Goal: Check status: Check status

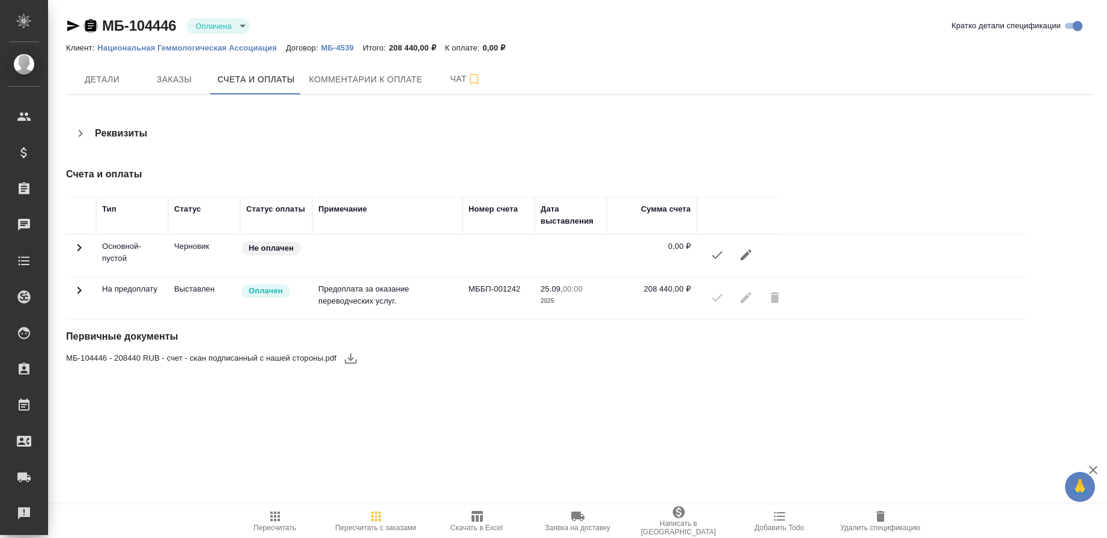
click at [91, 27] on icon "button" at bounding box center [90, 25] width 11 height 12
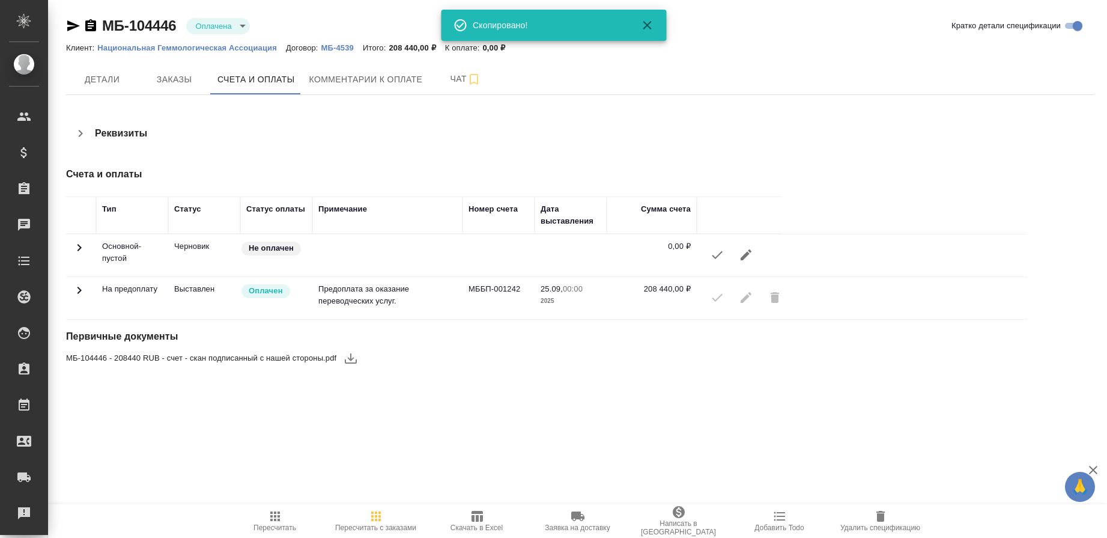
click at [80, 286] on icon at bounding box center [79, 290] width 14 height 14
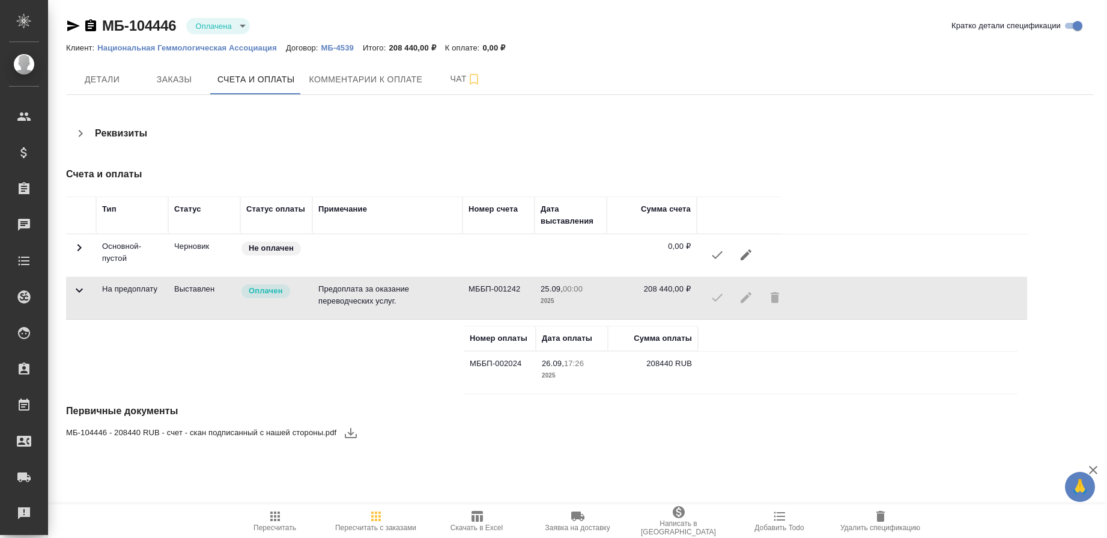
click at [89, 23] on icon "button" at bounding box center [90, 26] width 14 height 14
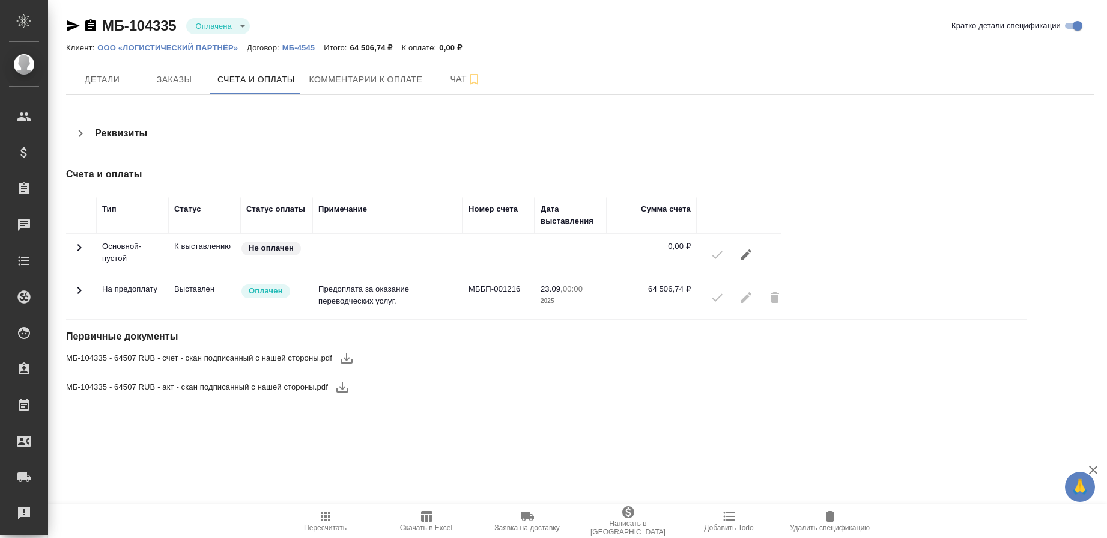
click at [93, 25] on icon "button" at bounding box center [90, 26] width 14 height 14
